Goal: Task Accomplishment & Management: Use online tool/utility

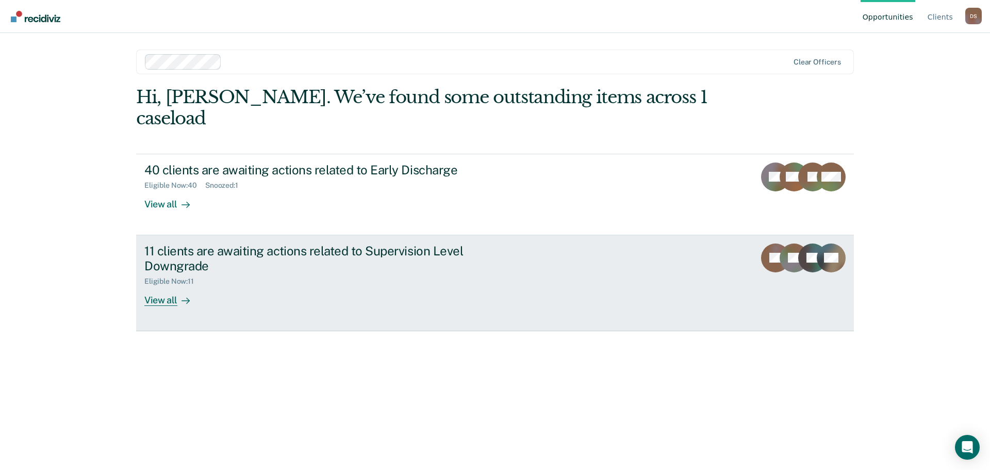
click at [159, 286] on div "View all" at bounding box center [173, 296] width 58 height 20
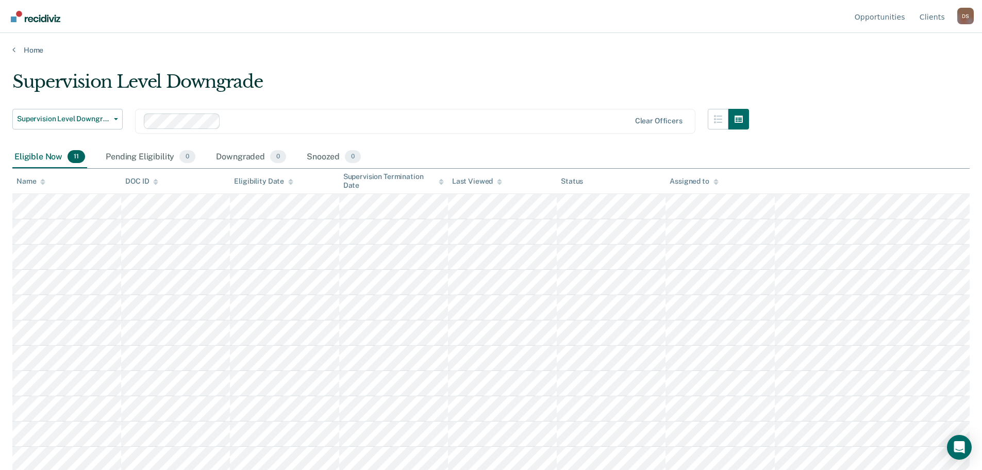
scroll to position [2, 0]
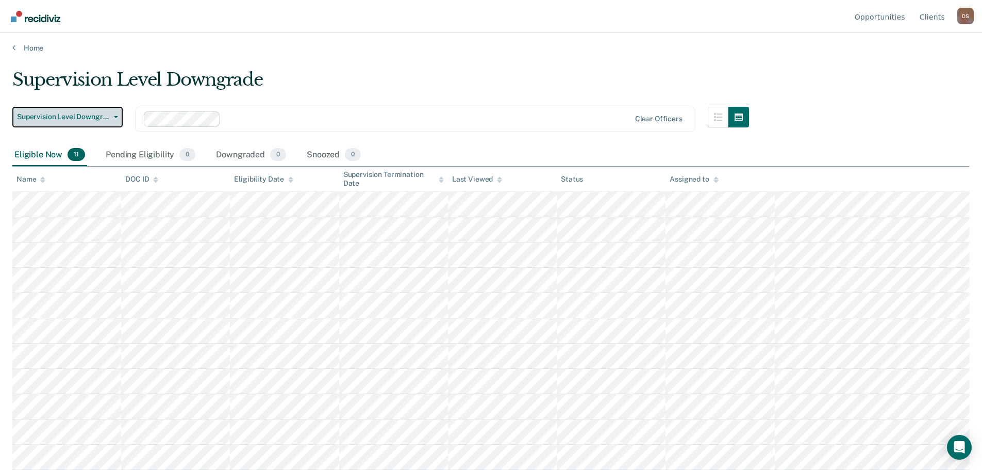
click at [109, 120] on span "Supervision Level Downgrade" at bounding box center [63, 116] width 93 height 9
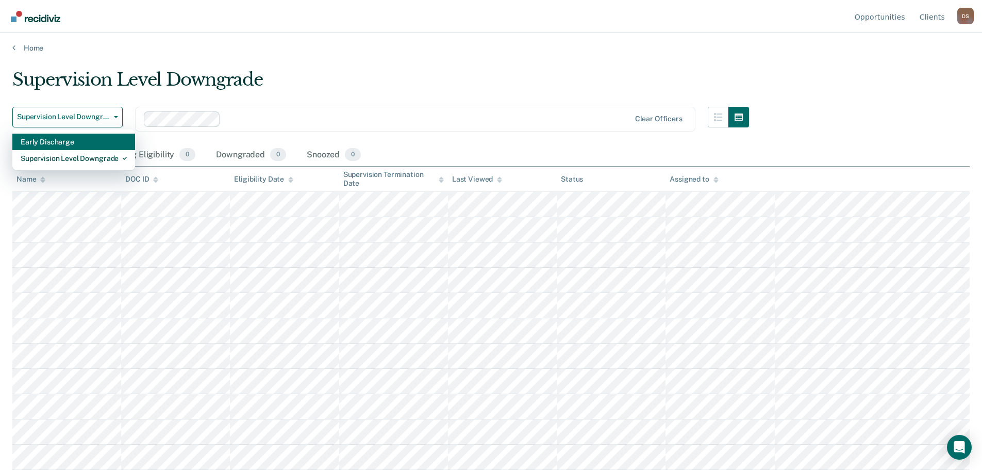
click at [66, 142] on div "Early Discharge" at bounding box center [74, 142] width 106 height 17
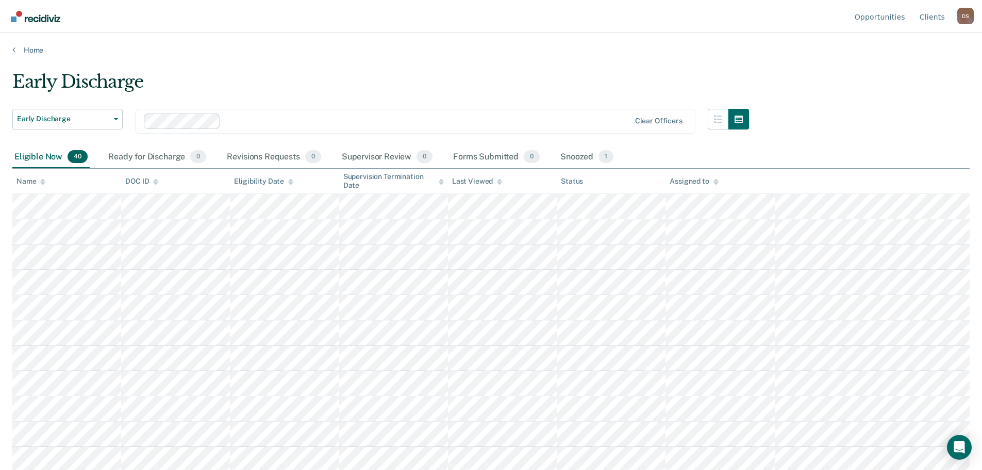
click at [31, 182] on div "Name" at bounding box center [31, 181] width 29 height 9
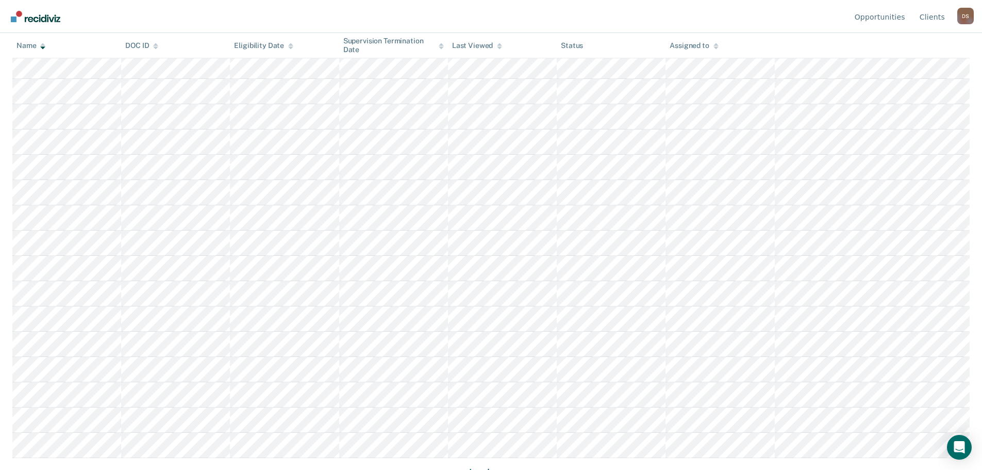
scroll to position [503, 0]
